Goal: Download file/media

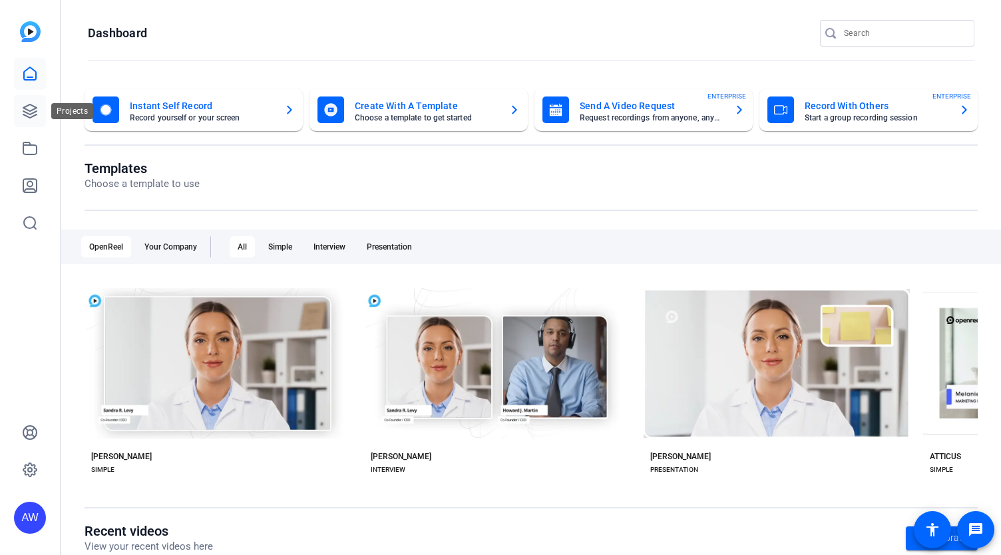
click at [33, 107] on icon at bounding box center [30, 111] width 16 height 16
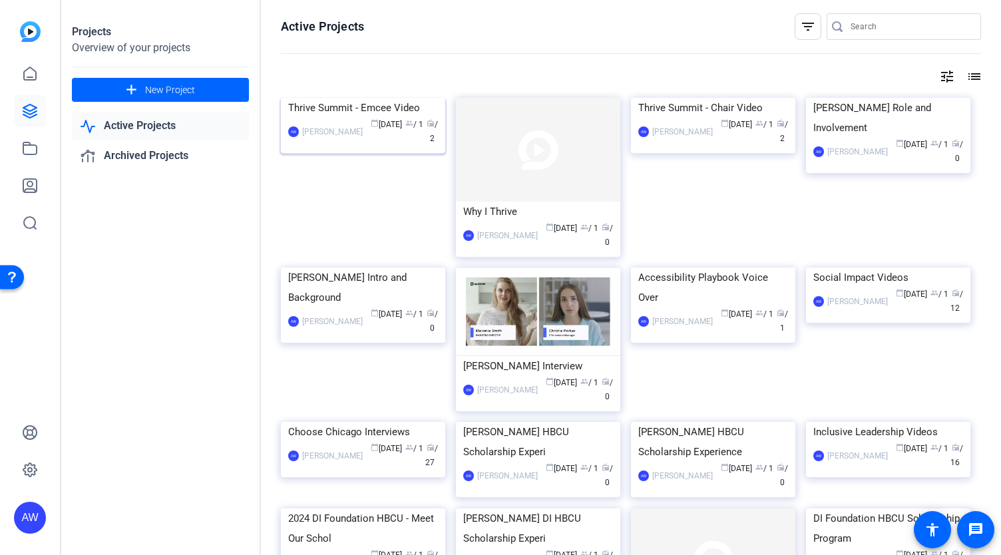
click at [397, 98] on img at bounding box center [363, 98] width 164 height 0
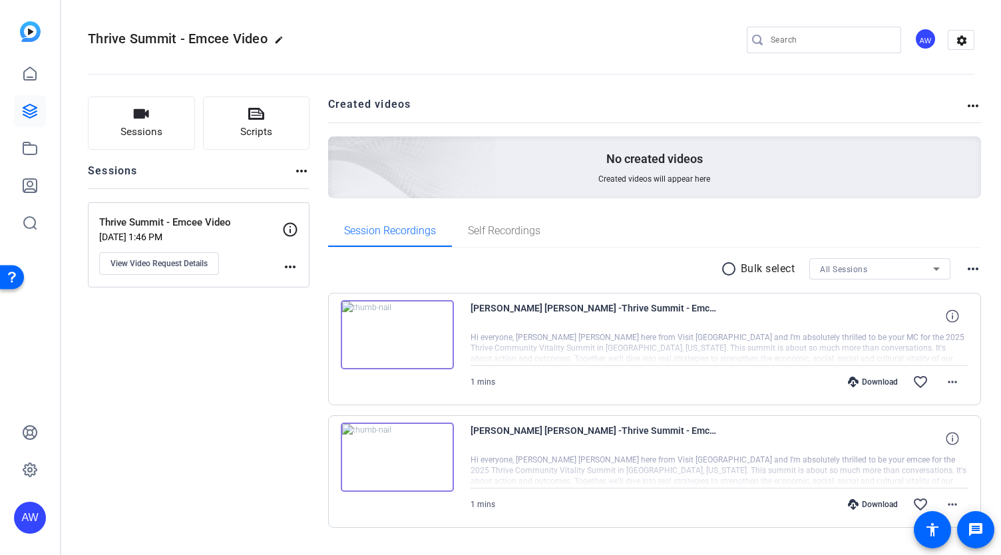
scroll to position [31, 0]
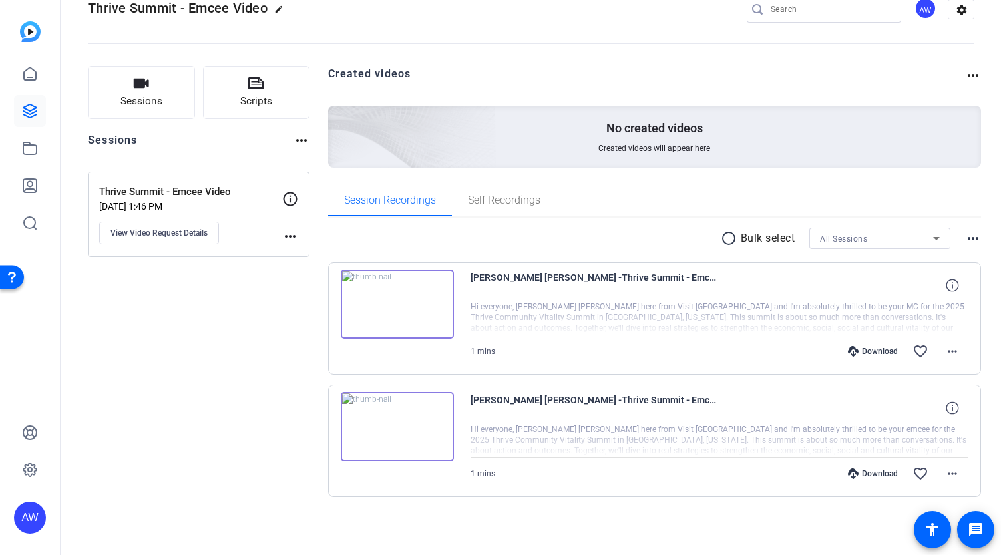
click at [398, 419] on img at bounding box center [397, 426] width 113 height 69
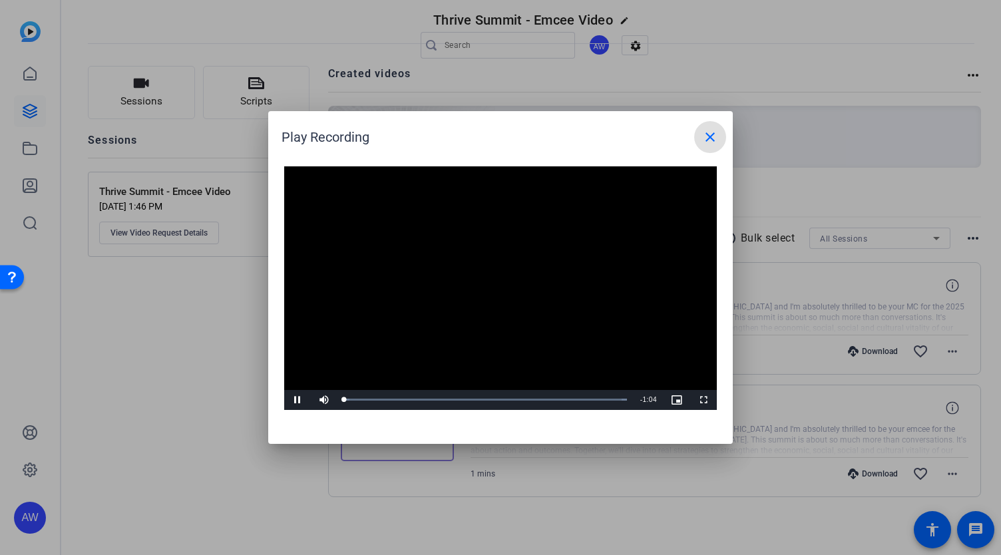
click at [471, 270] on video "Video Player" at bounding box center [500, 288] width 433 height 244
click at [292, 400] on span "Video Player" at bounding box center [297, 400] width 27 height 0
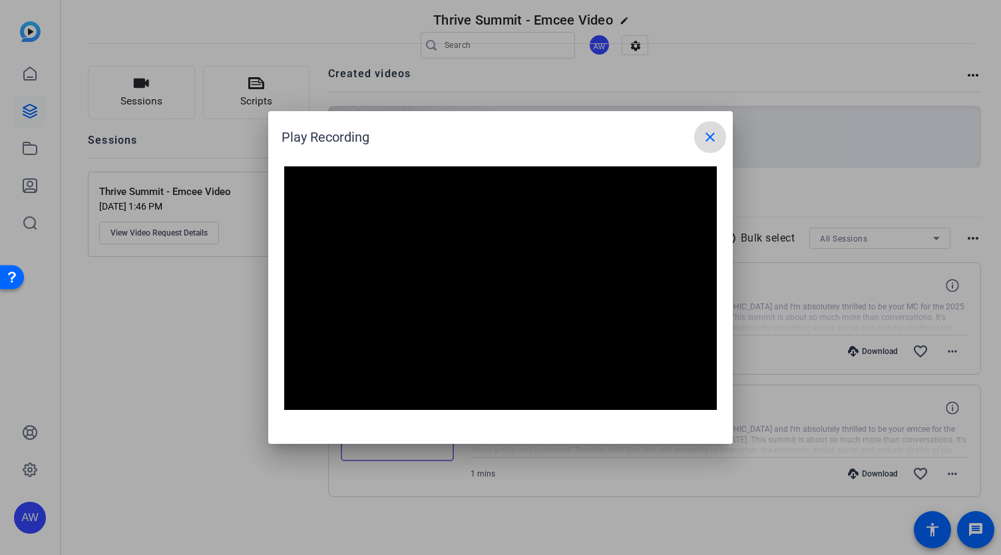
click at [706, 136] on mat-icon "close" at bounding box center [710, 137] width 16 height 16
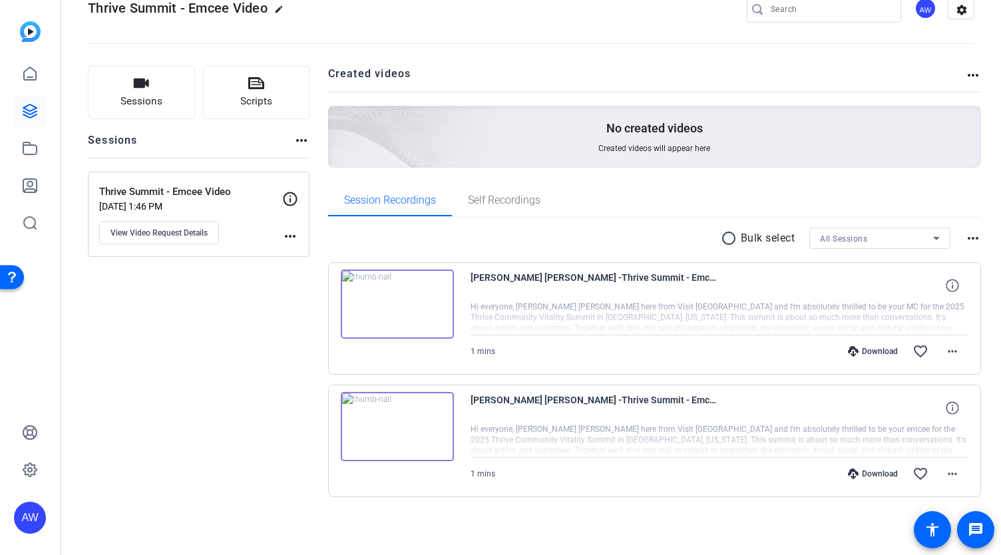
click at [394, 299] on img at bounding box center [397, 304] width 113 height 69
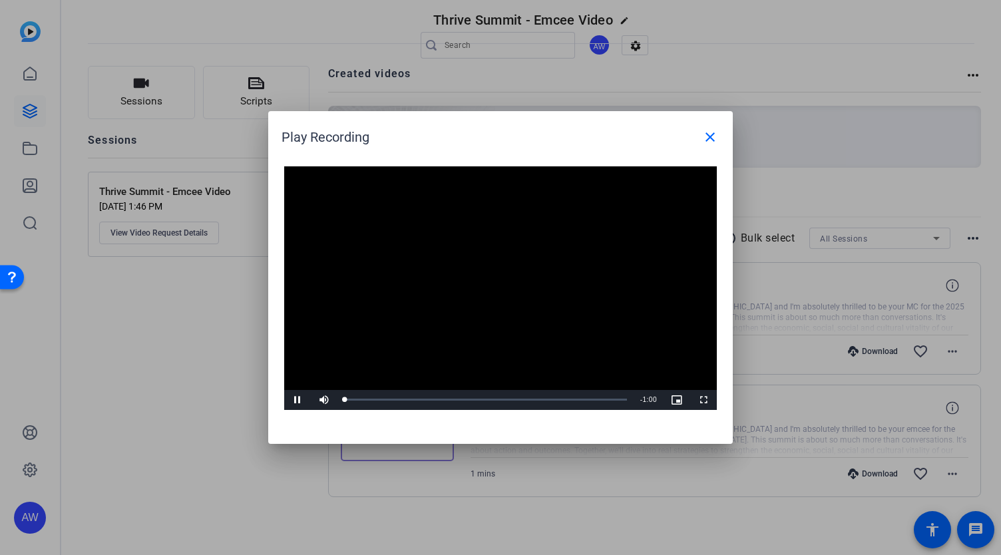
click at [473, 282] on video "Video Player" at bounding box center [500, 288] width 433 height 244
click at [297, 400] on span "Video Player" at bounding box center [297, 400] width 27 height 0
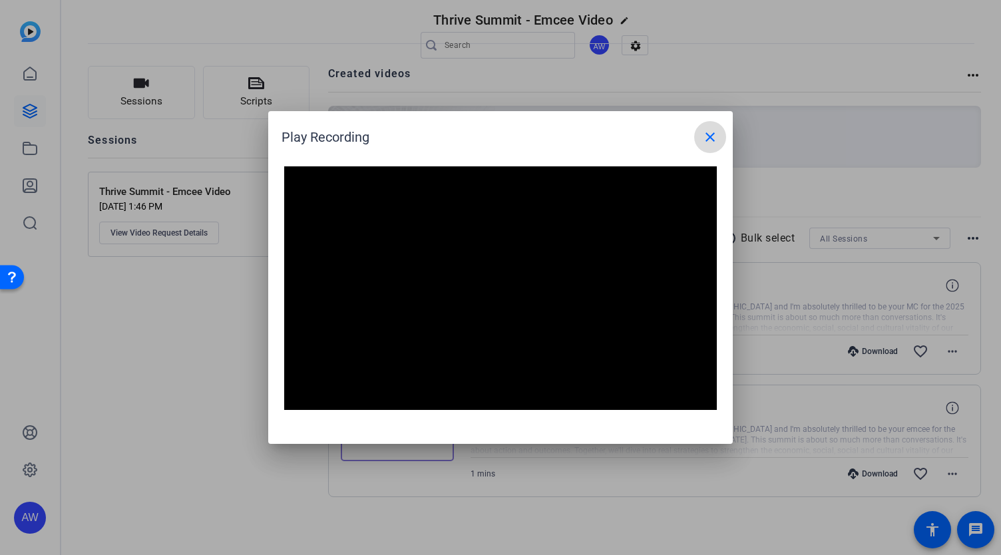
click at [710, 135] on mat-icon "close" at bounding box center [710, 137] width 16 height 16
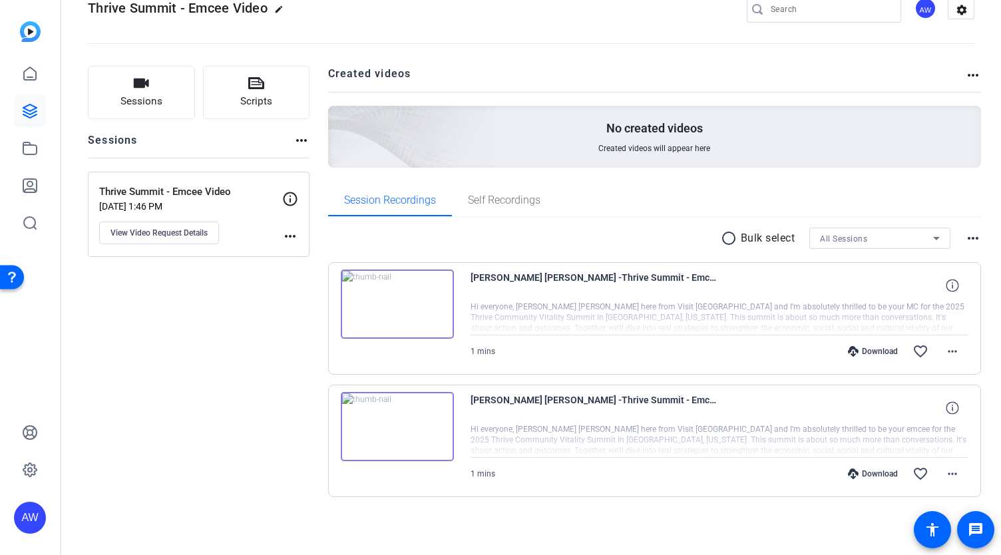
click at [869, 475] on div "Download" at bounding box center [873, 474] width 63 height 11
